Goal: Use online tool/utility: Utilize a website feature to perform a specific function

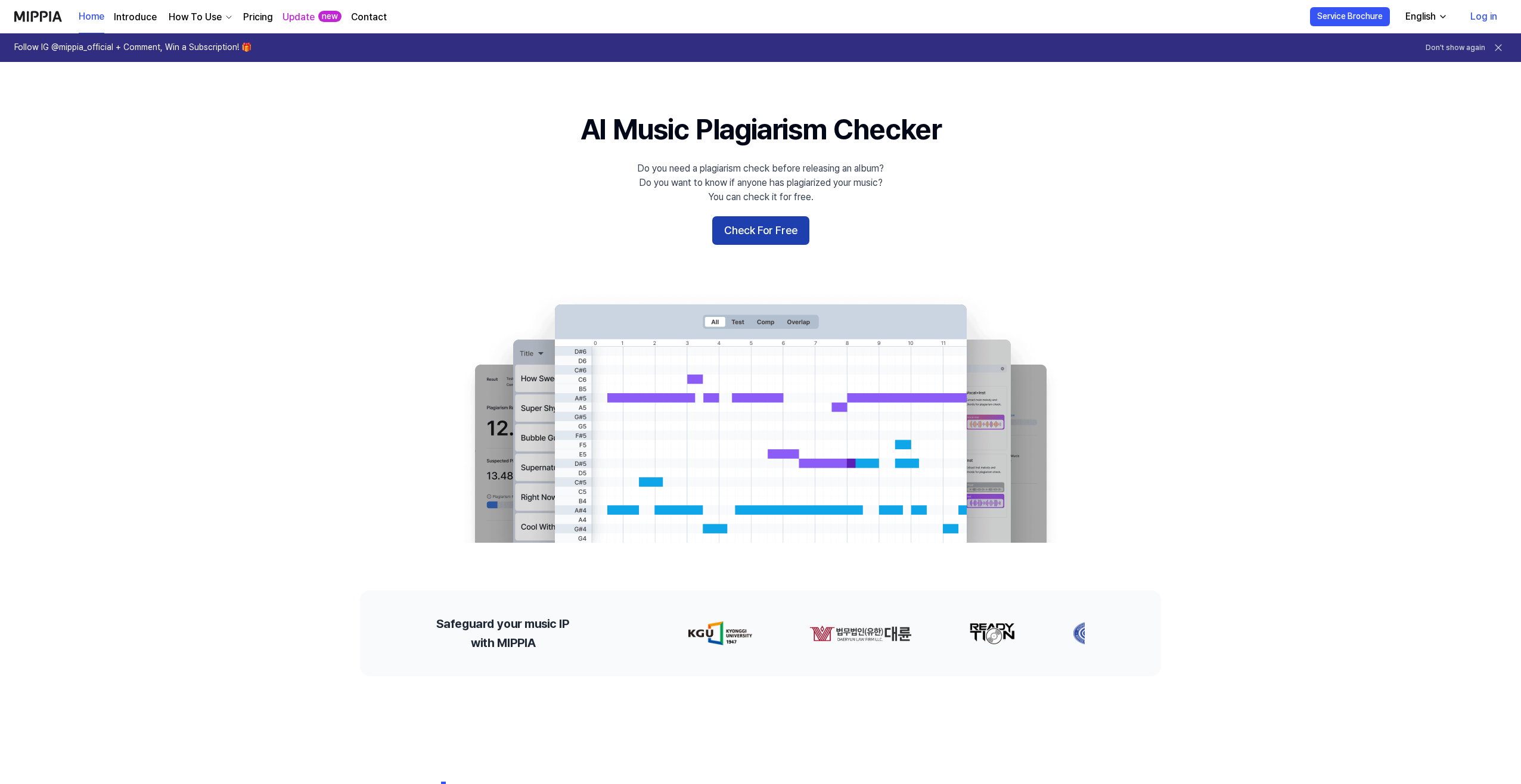
click at [775, 239] on button "Check For Free" at bounding box center [760, 230] width 97 height 29
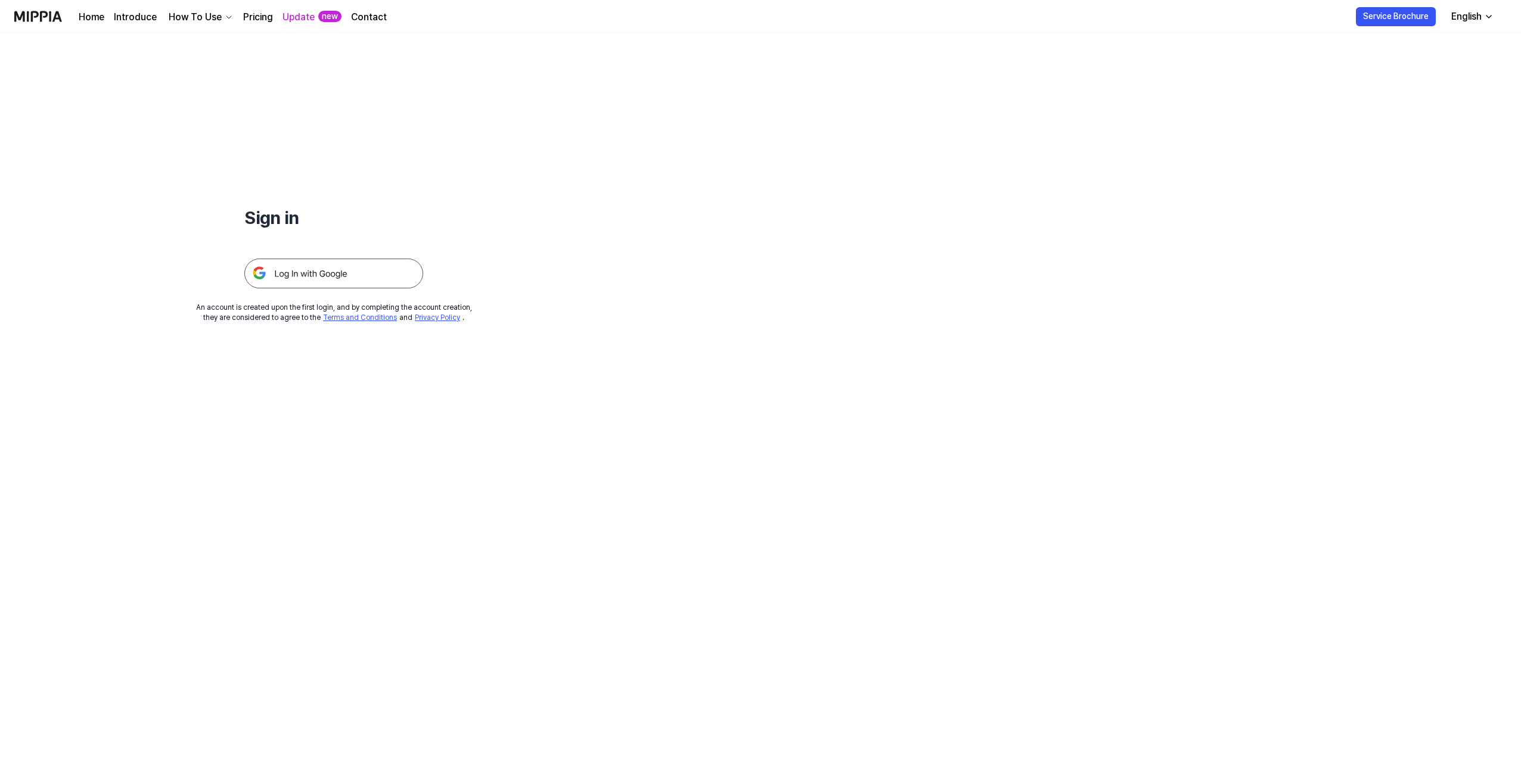
click at [390, 279] on img at bounding box center [333, 273] width 179 height 30
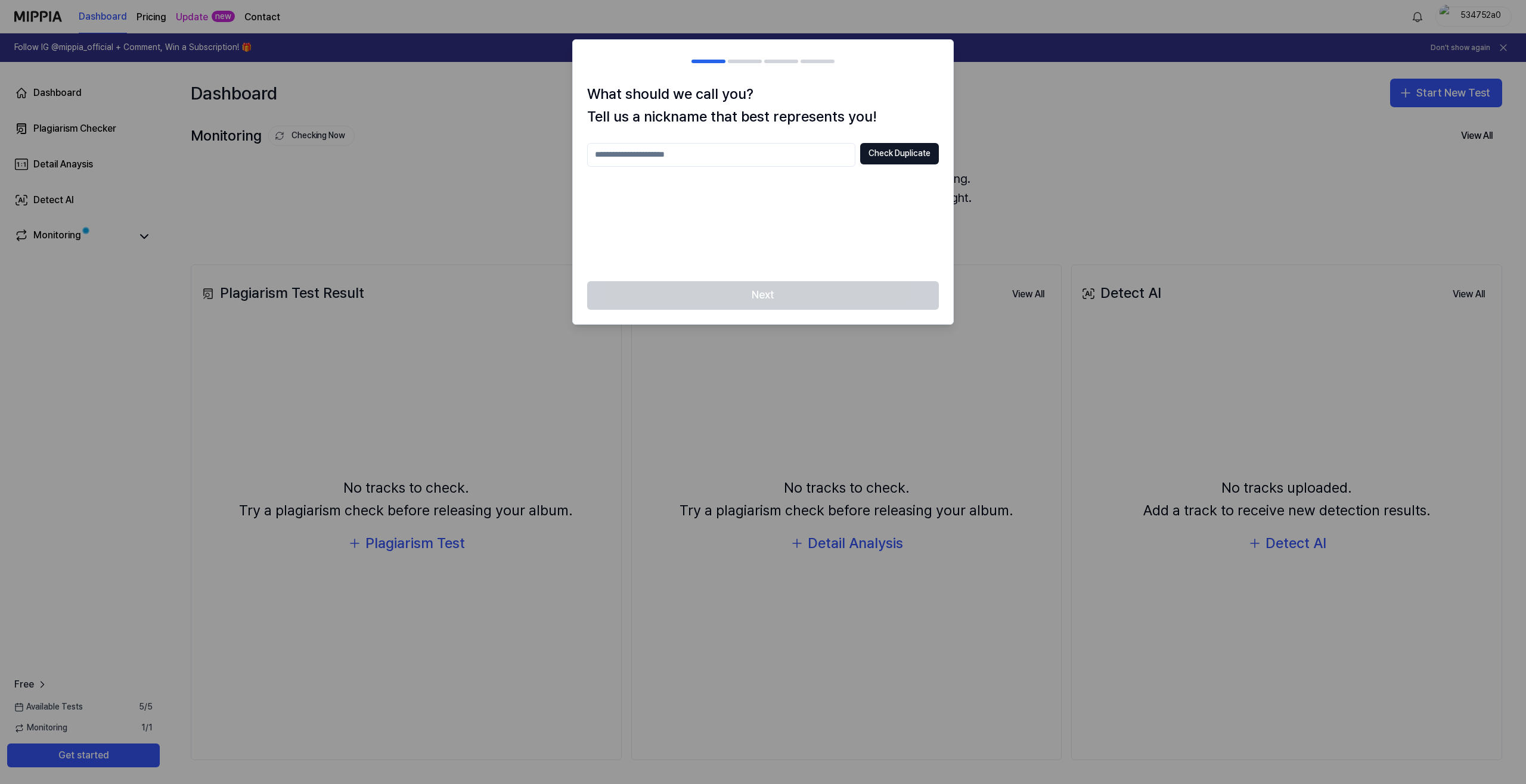
click at [999, 86] on div at bounding box center [763, 392] width 1526 height 784
click at [1017, 94] on div at bounding box center [763, 392] width 1526 height 784
click at [905, 150] on button "Check Duplicate" at bounding box center [899, 153] width 78 height 22
click at [792, 158] on input "text" at bounding box center [721, 155] width 268 height 24
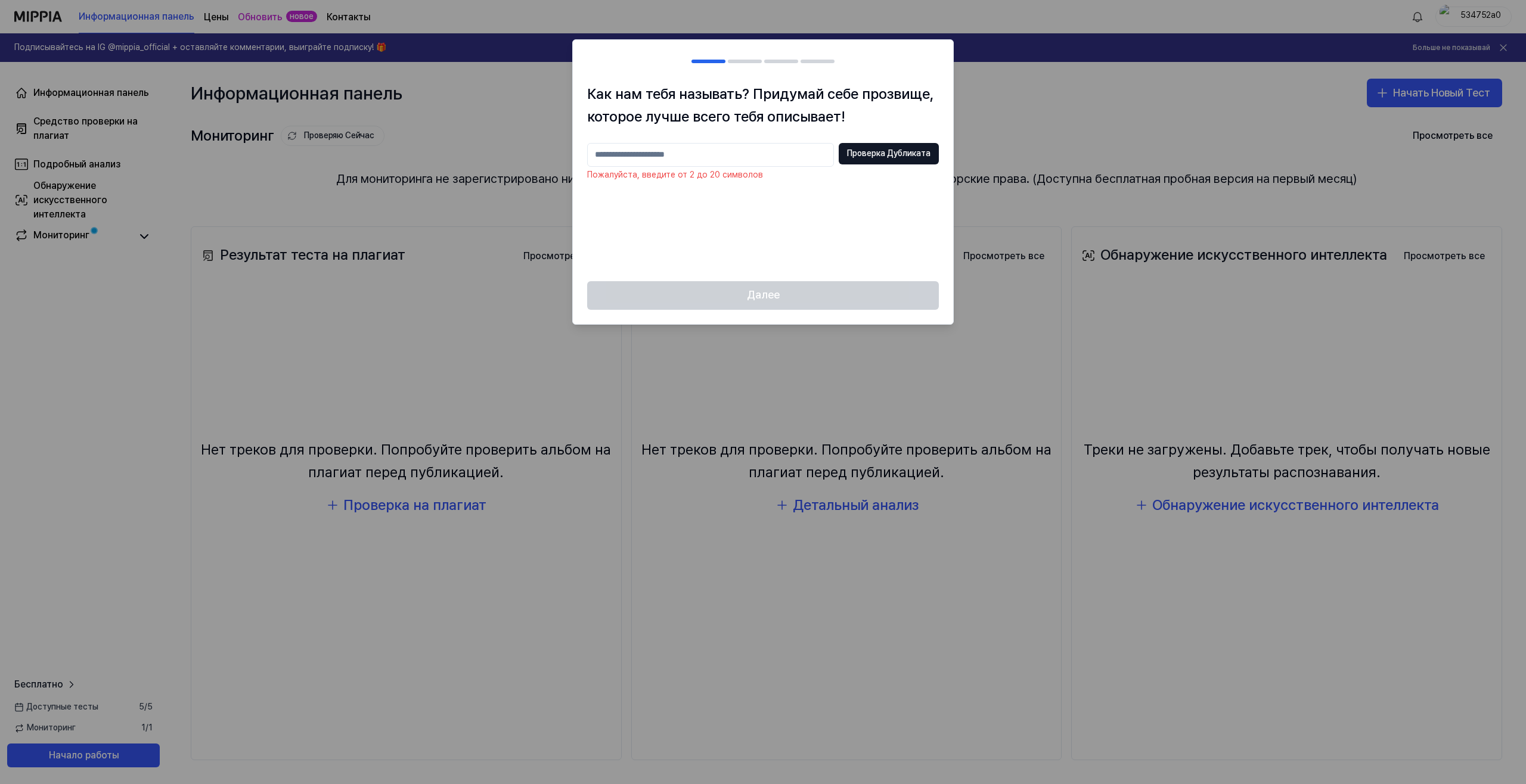
click at [758, 158] on input "text" at bounding box center [710, 155] width 247 height 24
type input "****"
click at [854, 156] on button "Проверка Дубликата" at bounding box center [889, 153] width 100 height 22
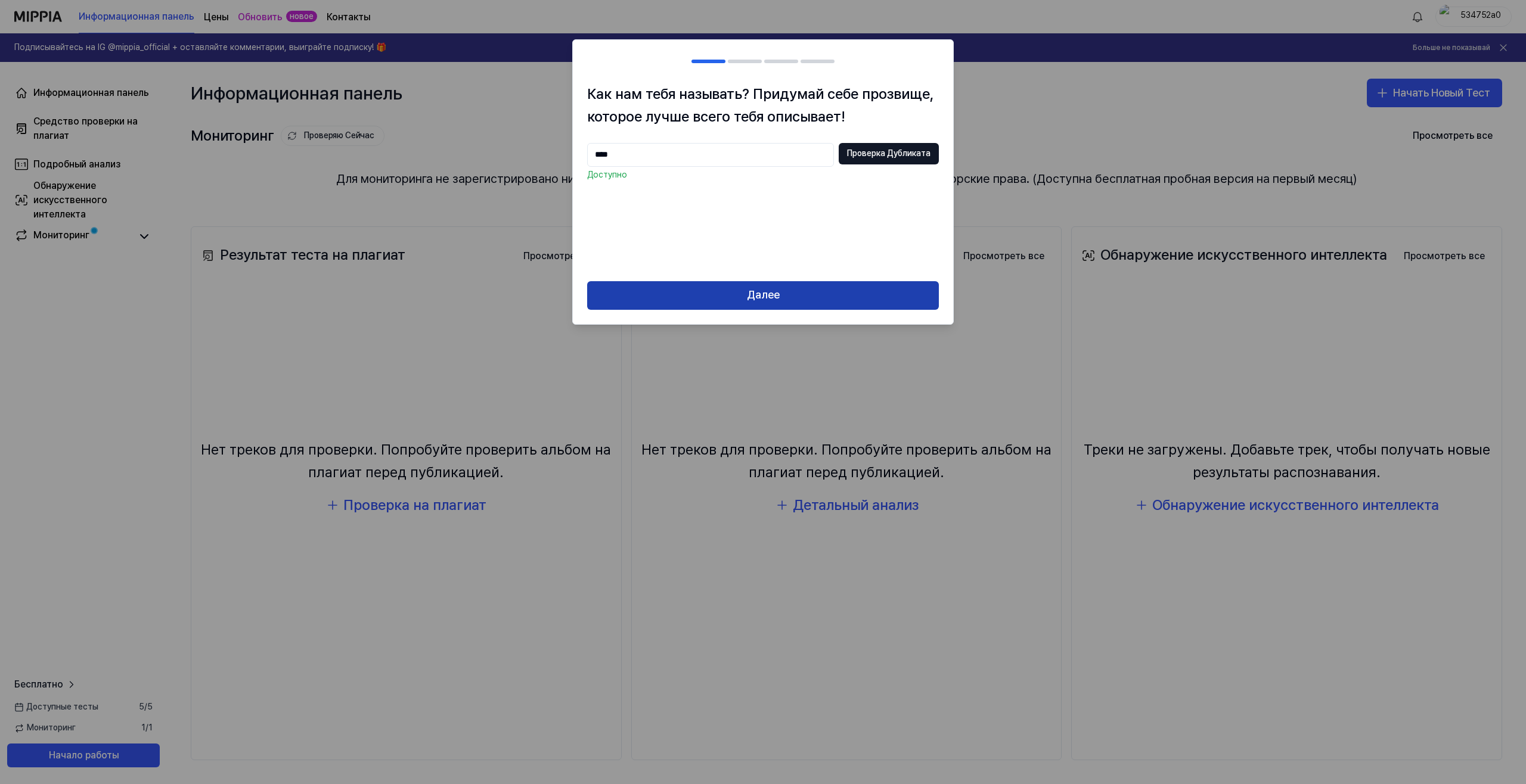
click at [808, 297] on button "Далее" at bounding box center [763, 295] width 352 height 29
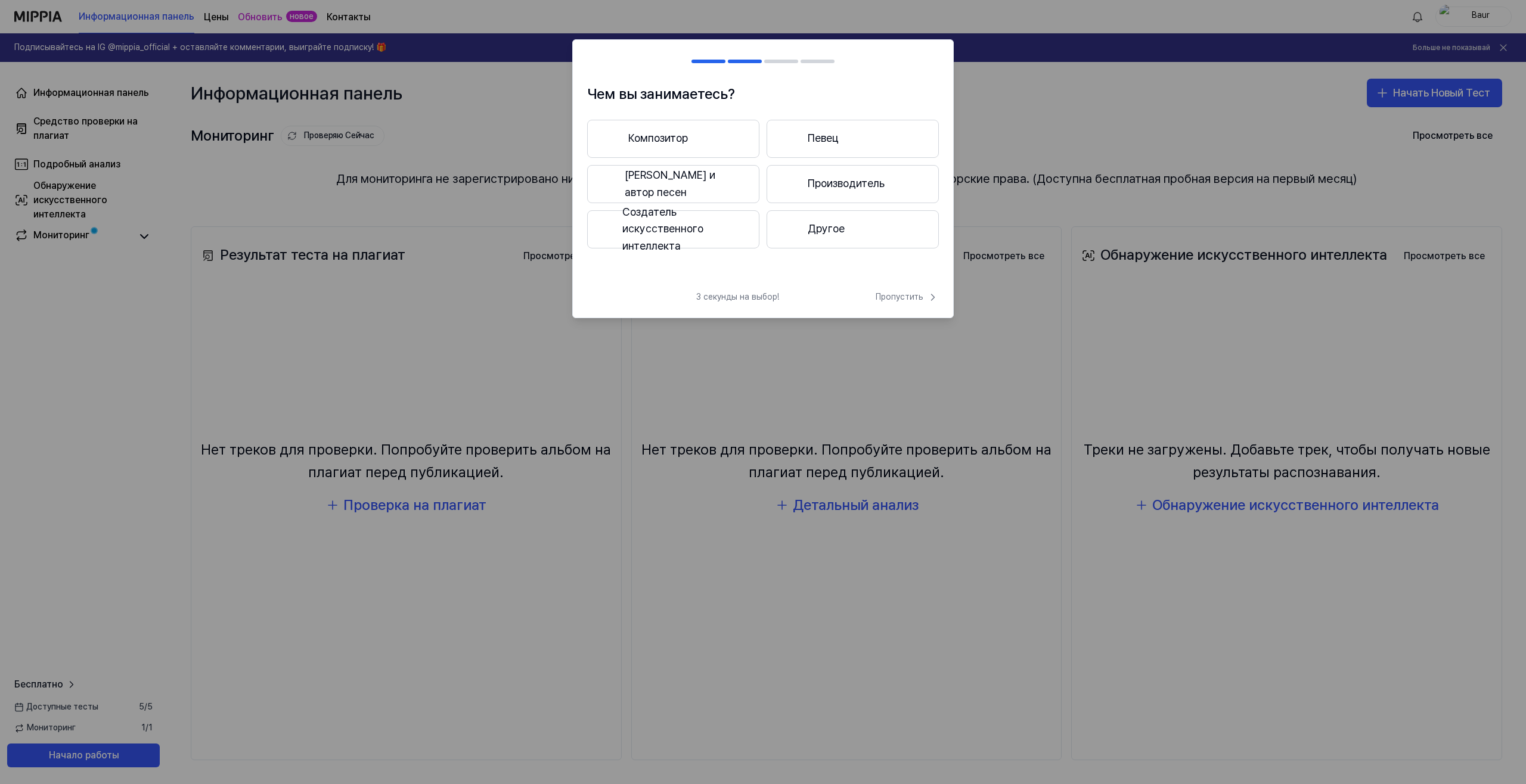
click at [808, 236] on button "Другое" at bounding box center [853, 229] width 172 height 38
click at [723, 198] on button "Менее 3 лет" at bounding box center [673, 185] width 172 height 39
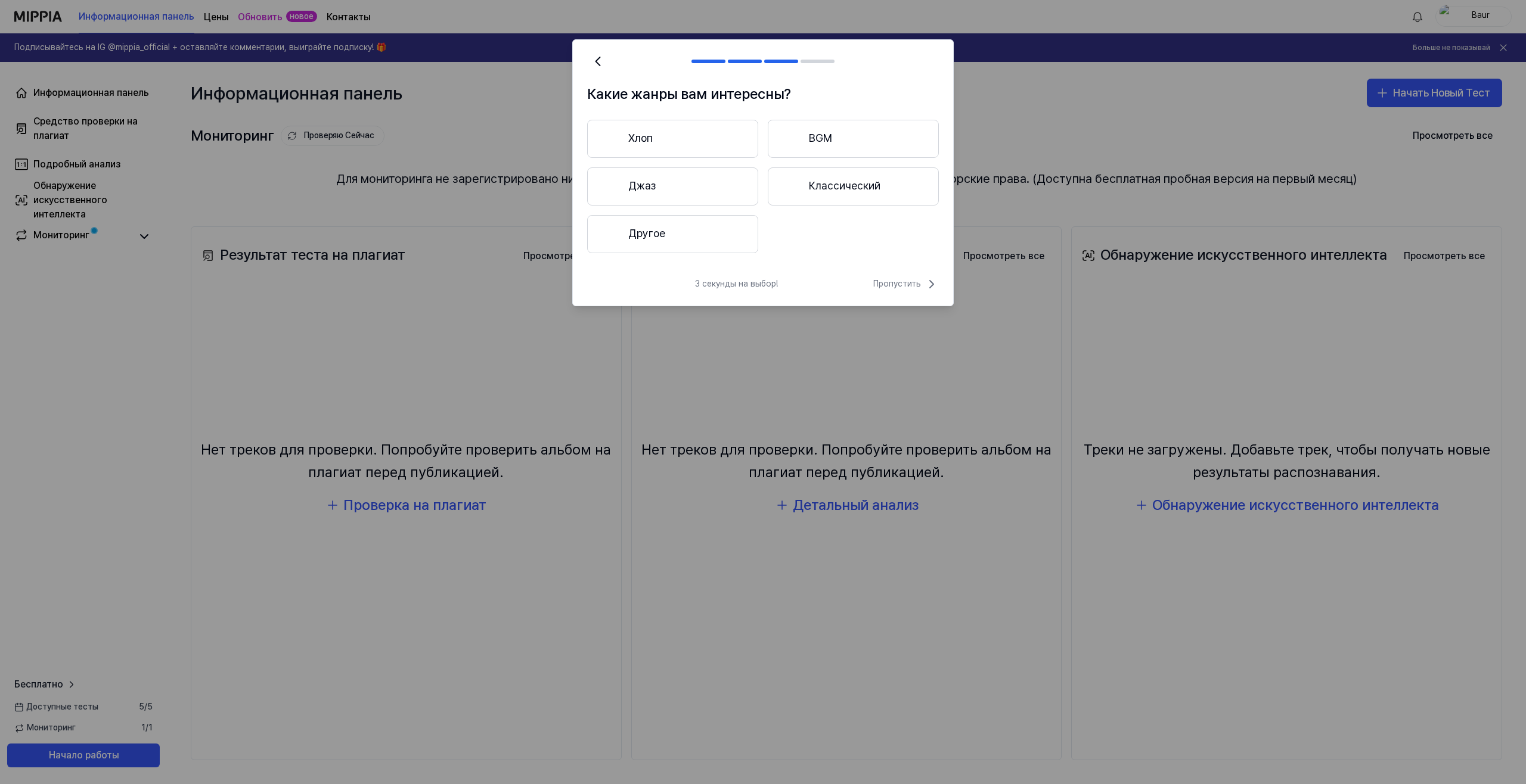
click at [726, 230] on button "Другое" at bounding box center [672, 234] width 171 height 38
click at [901, 280] on span "Пропустить" at bounding box center [906, 284] width 66 height 14
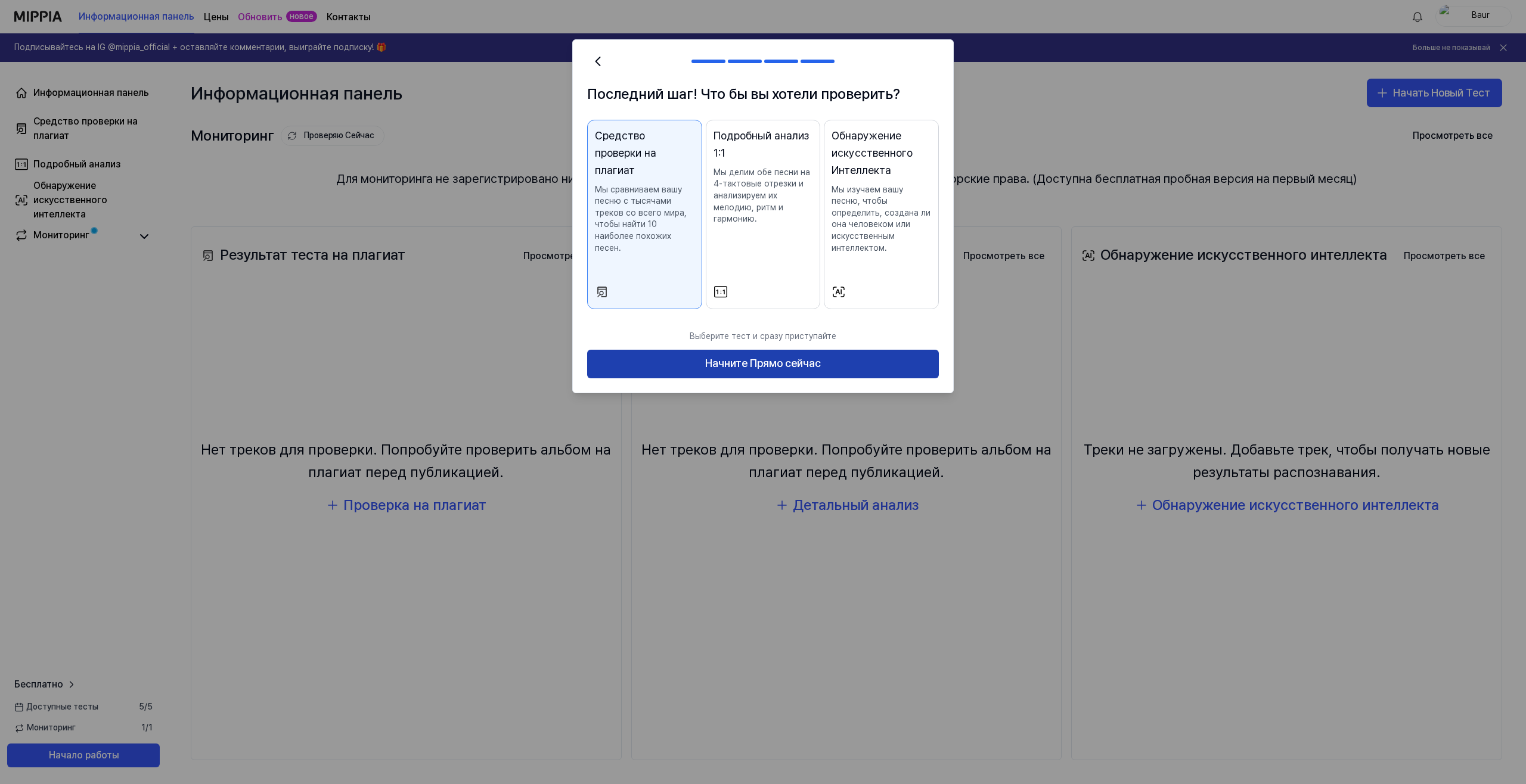
click at [764, 366] on button "Начните Прямо сейчас" at bounding box center [763, 364] width 352 height 29
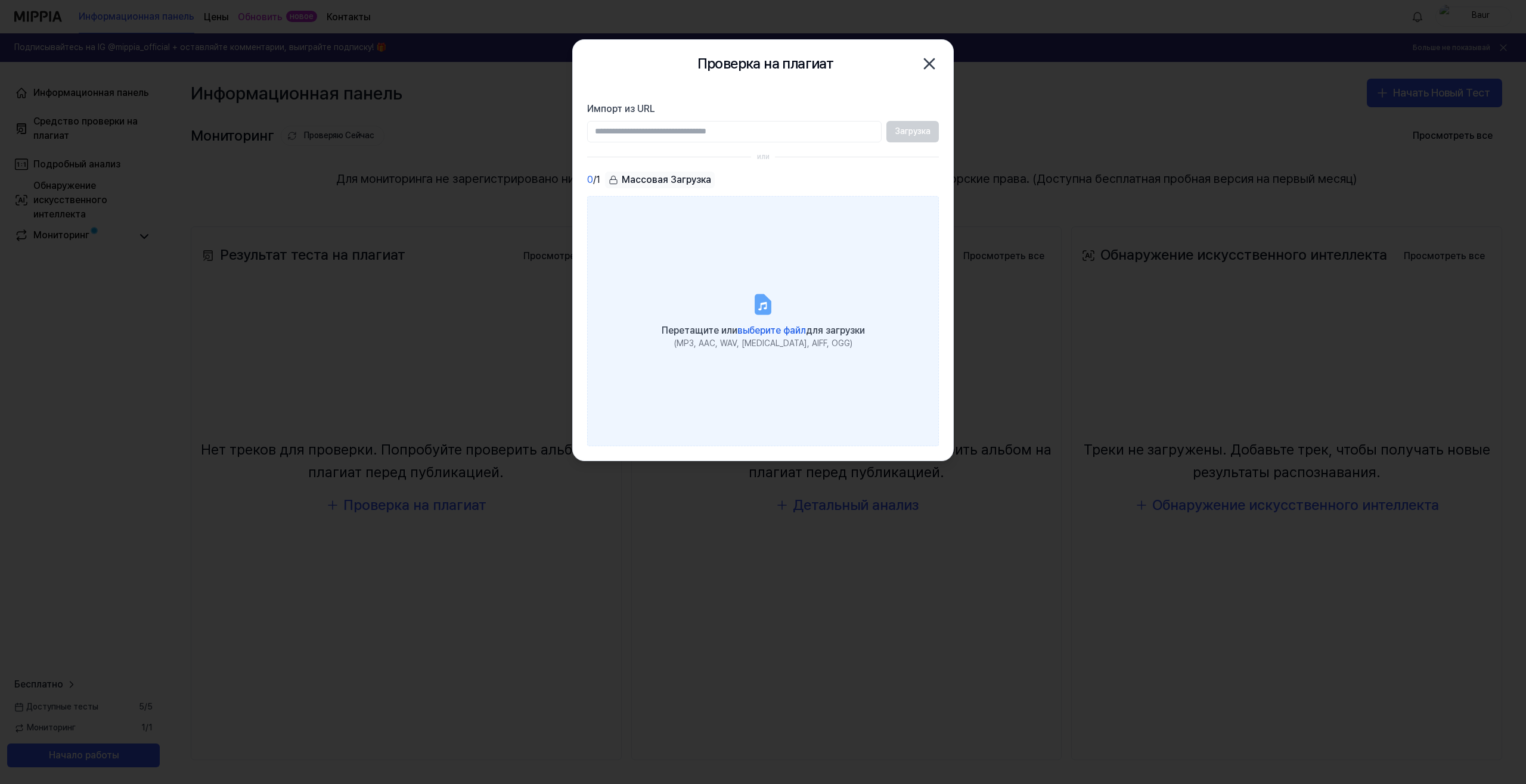
click at [781, 290] on label "Перетащите или выберите файл для загрузки (MP3, AAC, WAV, FLAC, AIFF, OGG)" at bounding box center [763, 321] width 352 height 250
click at [0, 0] on input "Перетащите или выберите файл для загрузки (MP3, AAC, WAV, FLAC, AIFF, OGG)" at bounding box center [0, 0] width 0 height 0
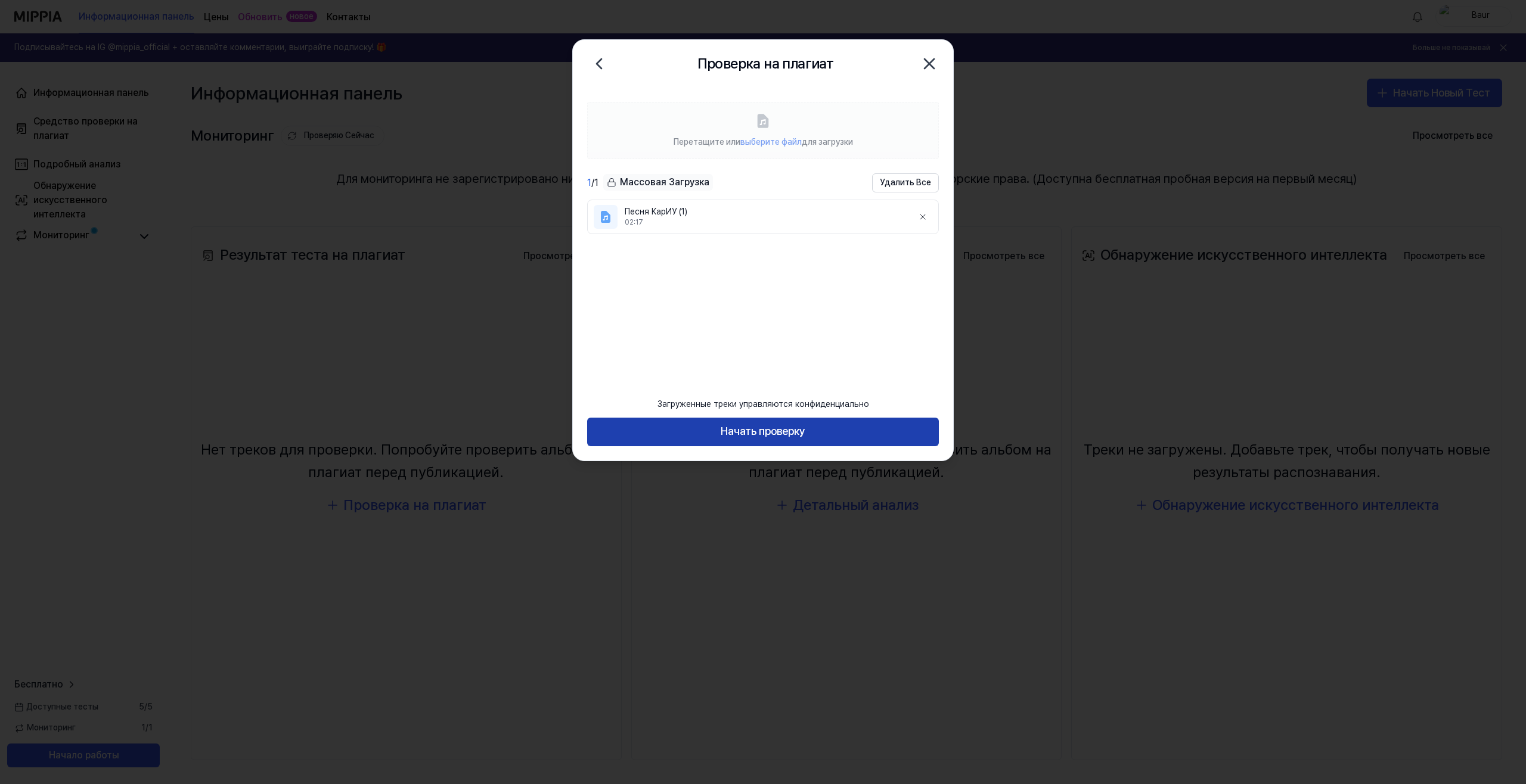
click at [818, 429] on button "Начать проверку" at bounding box center [763, 432] width 352 height 29
